Goal: Transaction & Acquisition: Purchase product/service

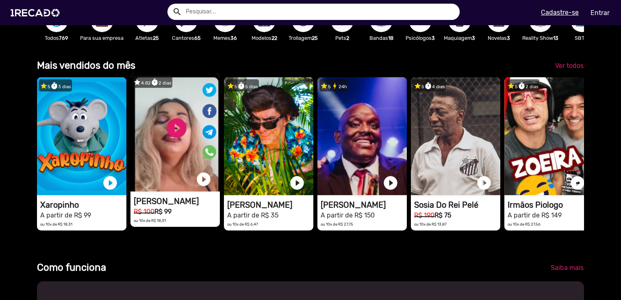
scroll to position [163, 0]
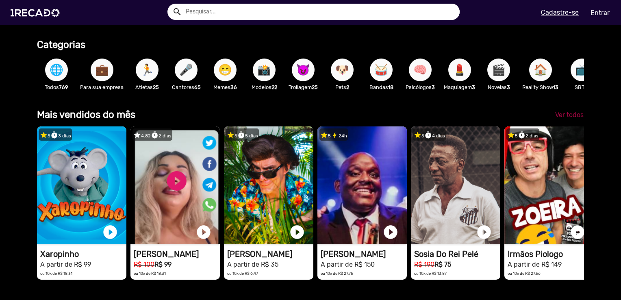
click at [572, 119] on span "Ver todos" at bounding box center [569, 115] width 28 height 8
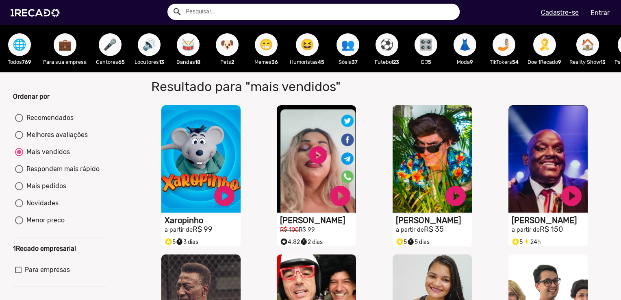
click at [26, 43] on span "🌐" at bounding box center [20, 44] width 14 height 23
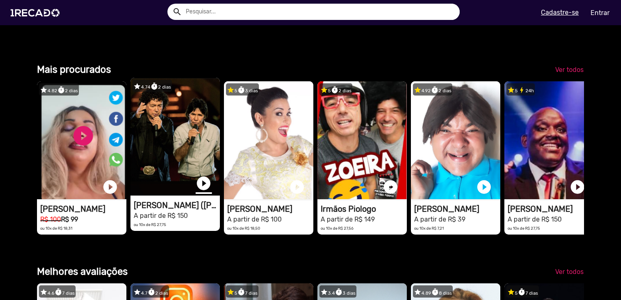
scroll to position [0, 1844]
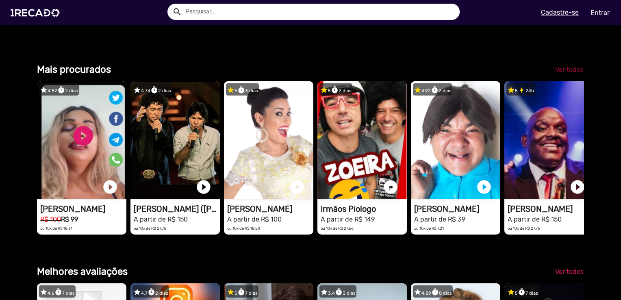
click at [565, 74] on span "Ver todos" at bounding box center [569, 70] width 28 height 8
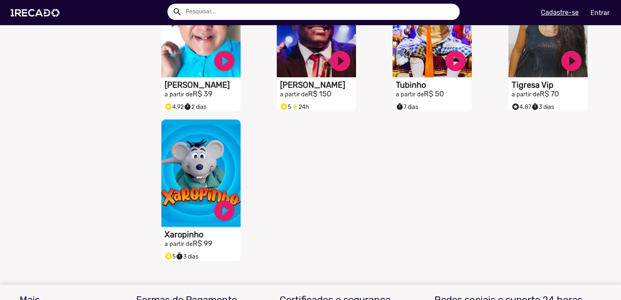
scroll to position [203, 0]
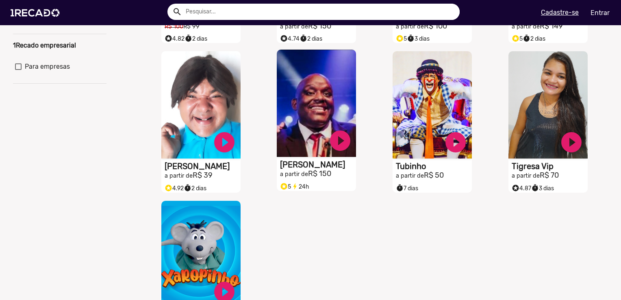
click at [311, 31] on h2 "a partir de R$ 150" at bounding box center [318, 26] width 76 height 9
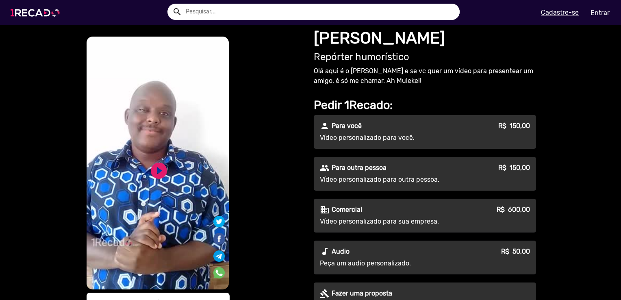
click at [37, 17] on img at bounding box center [36, 13] width 61 height 35
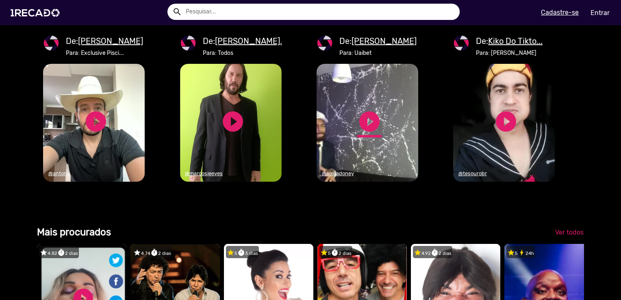
scroll to position [0, 1229]
click at [545, 21] on span "Saiba mais" at bounding box center [561, 17] width 33 height 8
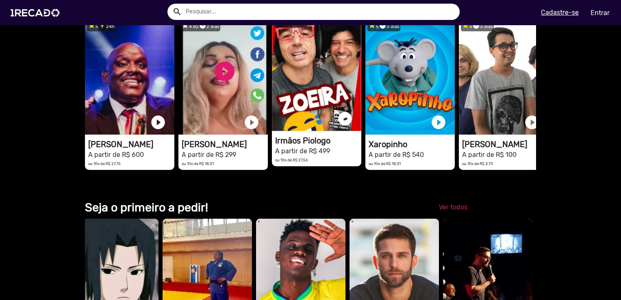
scroll to position [854, 0]
